Goal: Task Accomplishment & Management: Manage account settings

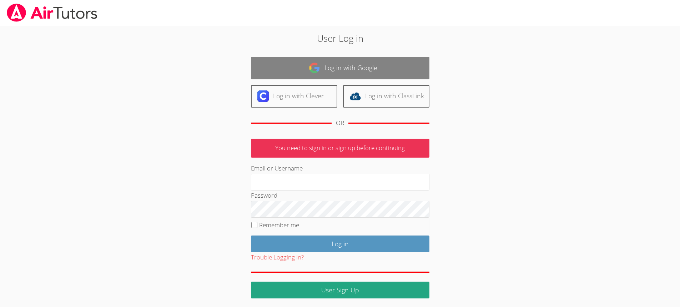
click at [351, 69] on link "Log in with Google" at bounding box center [340, 68] width 179 height 22
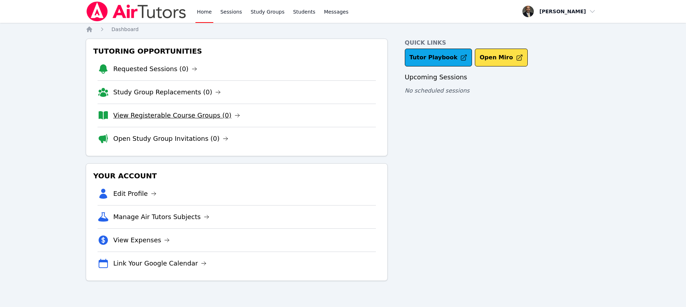
click at [170, 117] on link "View Registerable Course Groups (0)" at bounding box center [176, 115] width 127 height 10
